Goal: Transaction & Acquisition: Purchase product/service

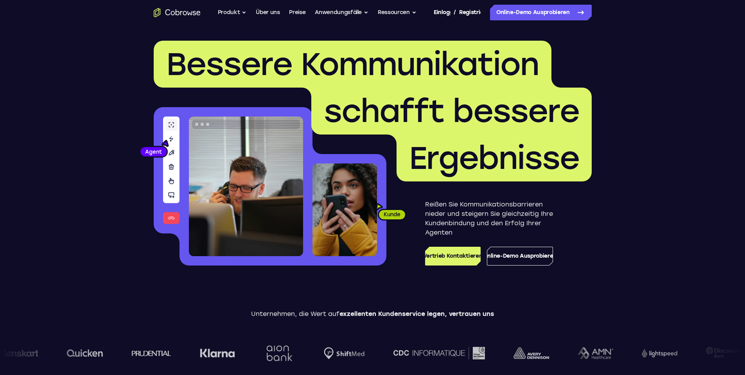
click at [394, 12] on font "Ressourcen" at bounding box center [394, 12] width 32 height 7
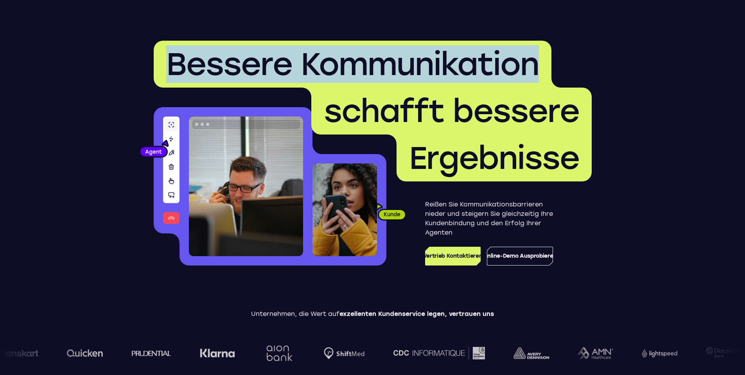
drag, startPoint x: 91, startPoint y: 6, endPoint x: 129, endPoint y: 83, distance: 86.1
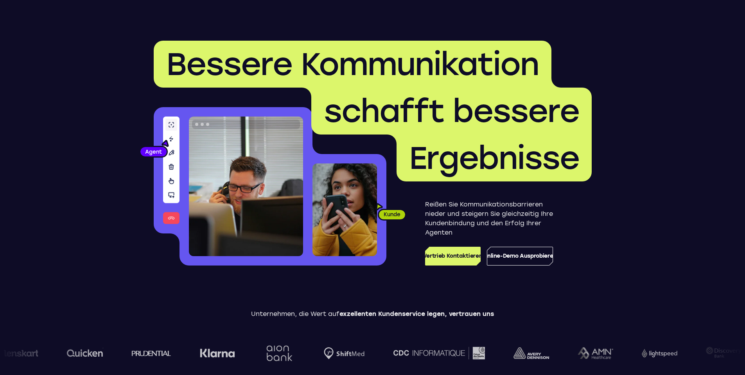
drag, startPoint x: 121, startPoint y: 37, endPoint x: 124, endPoint y: 43, distance: 6.8
drag, startPoint x: 133, startPoint y: 58, endPoint x: 127, endPoint y: 0, distance: 58.2
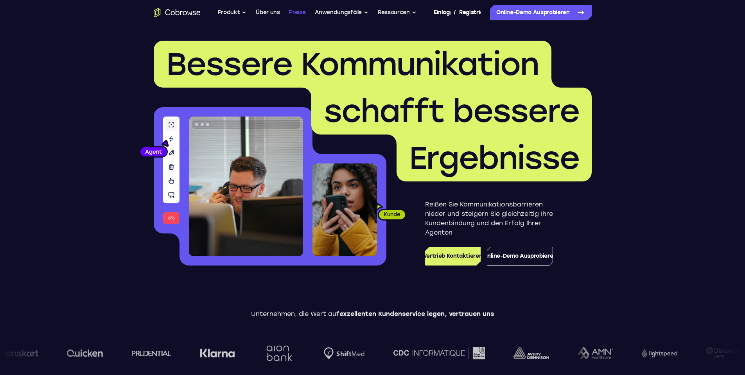
click at [299, 11] on font "Preise" at bounding box center [297, 12] width 16 height 7
